Goal: Task Accomplishment & Management: Use online tool/utility

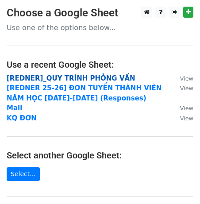
click at [87, 75] on strong "[REDNER]_QUY TRÌNH PHỎNG VẤN" at bounding box center [71, 78] width 129 height 8
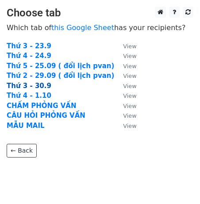
click at [40, 85] on strong "Thứ 3 - 30.9" at bounding box center [29, 86] width 45 height 8
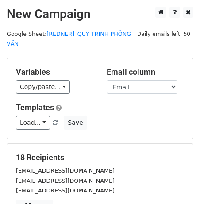
scroll to position [149, 0]
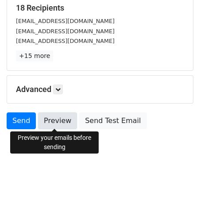
click at [54, 117] on link "Preview" at bounding box center [57, 120] width 39 height 17
click at [54, 120] on link "Preview" at bounding box center [57, 120] width 39 height 17
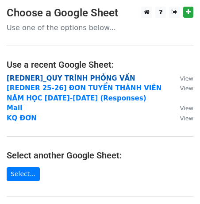
click at [72, 76] on strong "[REDNER]_QUY TRÌNH PHỎNG VẤN" at bounding box center [71, 78] width 129 height 8
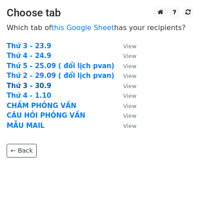
click at [39, 85] on strong "Thứ 3 - 30.9" at bounding box center [29, 86] width 45 height 8
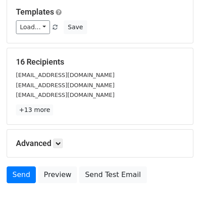
scroll to position [149, 0]
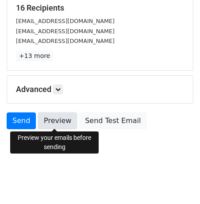
click at [51, 122] on link "Preview" at bounding box center [57, 120] width 39 height 17
click at [53, 119] on link "Preview" at bounding box center [57, 120] width 39 height 17
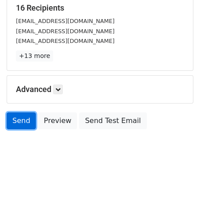
click at [11, 125] on link "Send" at bounding box center [21, 120] width 29 height 17
